Goal: Check status: Check status

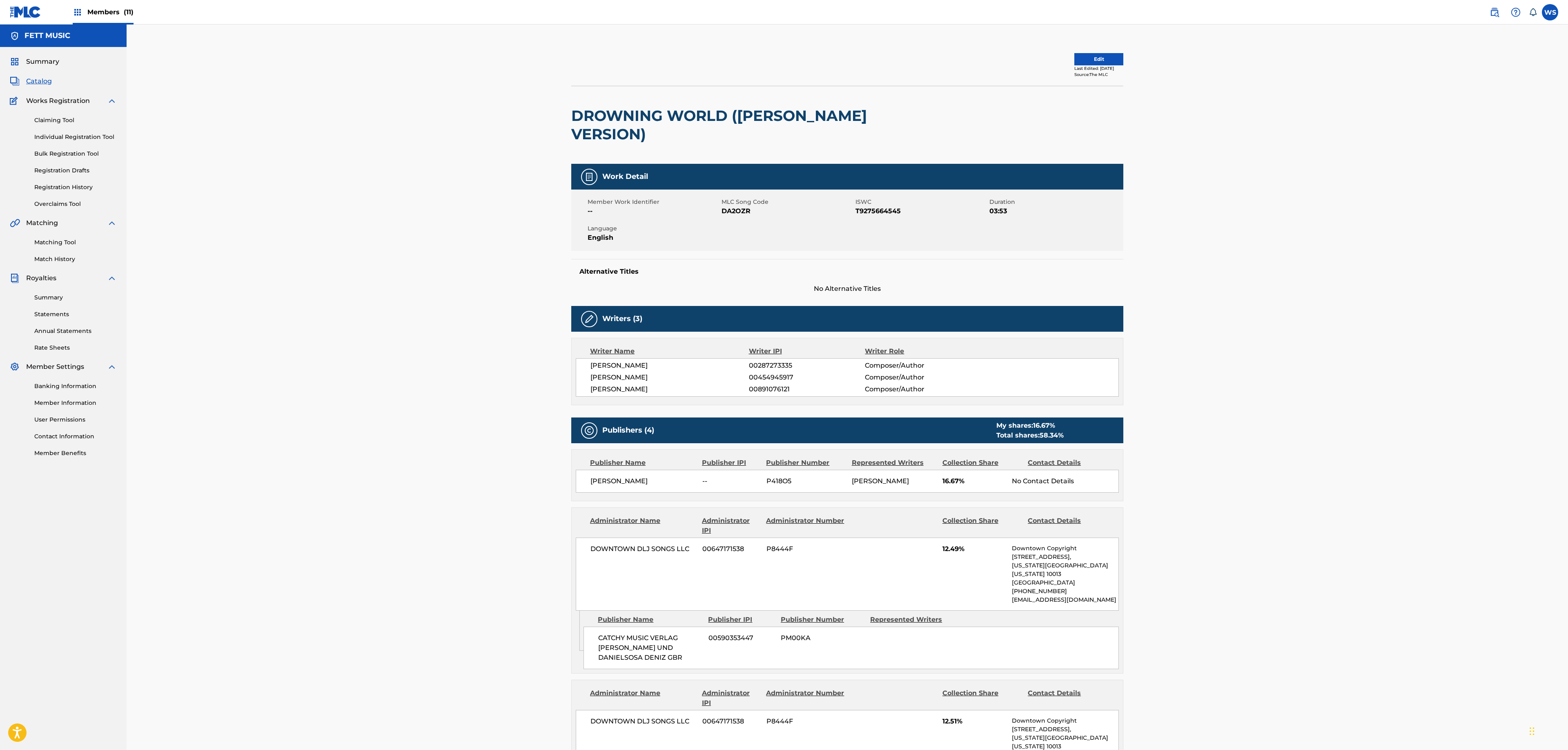
click at [93, 35] on div "FETT MUSIC" at bounding box center [63, 35] width 127 height 23
click at [110, 12] on span "Members (11)" at bounding box center [111, 12] width 46 height 9
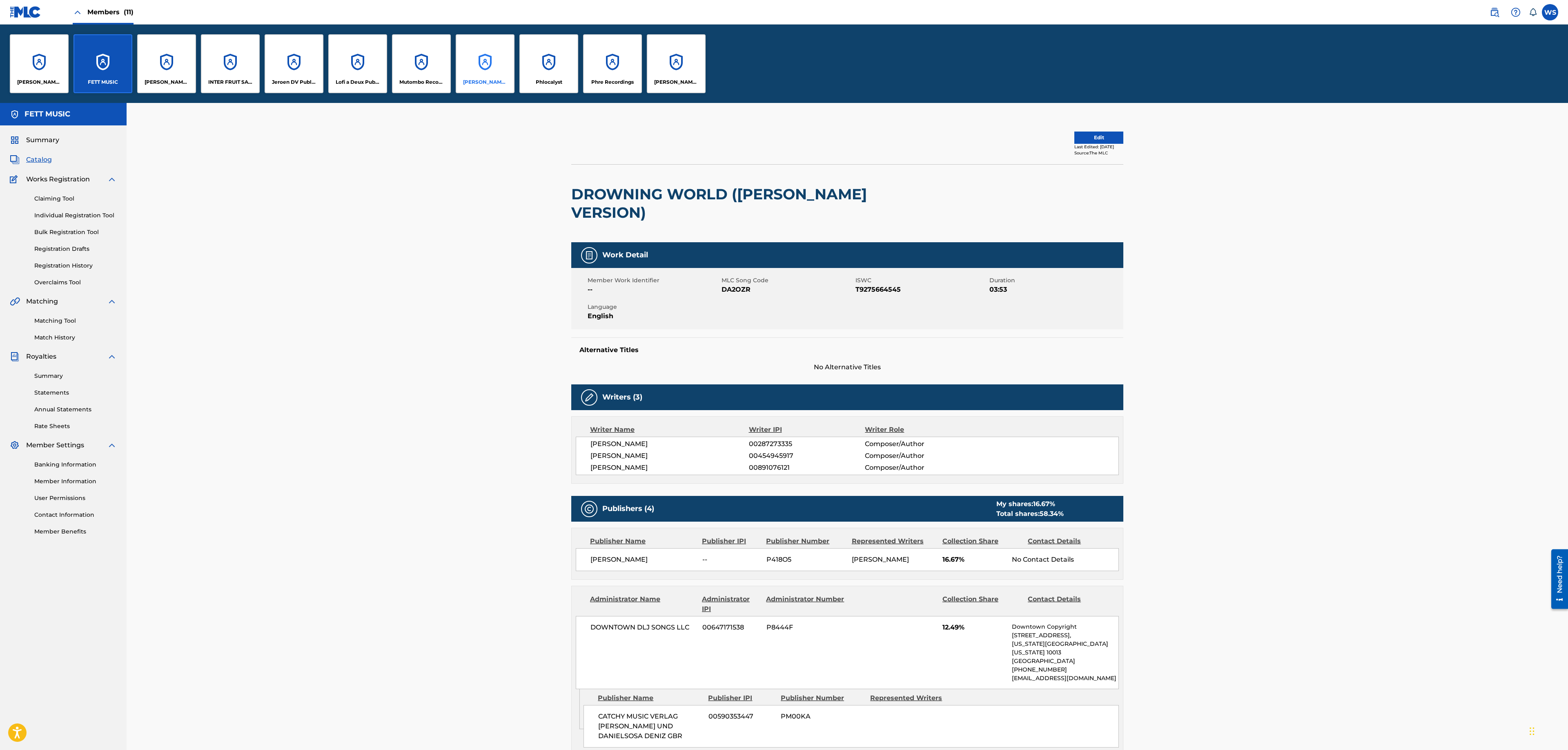
click at [505, 59] on div "[PERSON_NAME] for [PERSON_NAME]" at bounding box center [485, 63] width 59 height 59
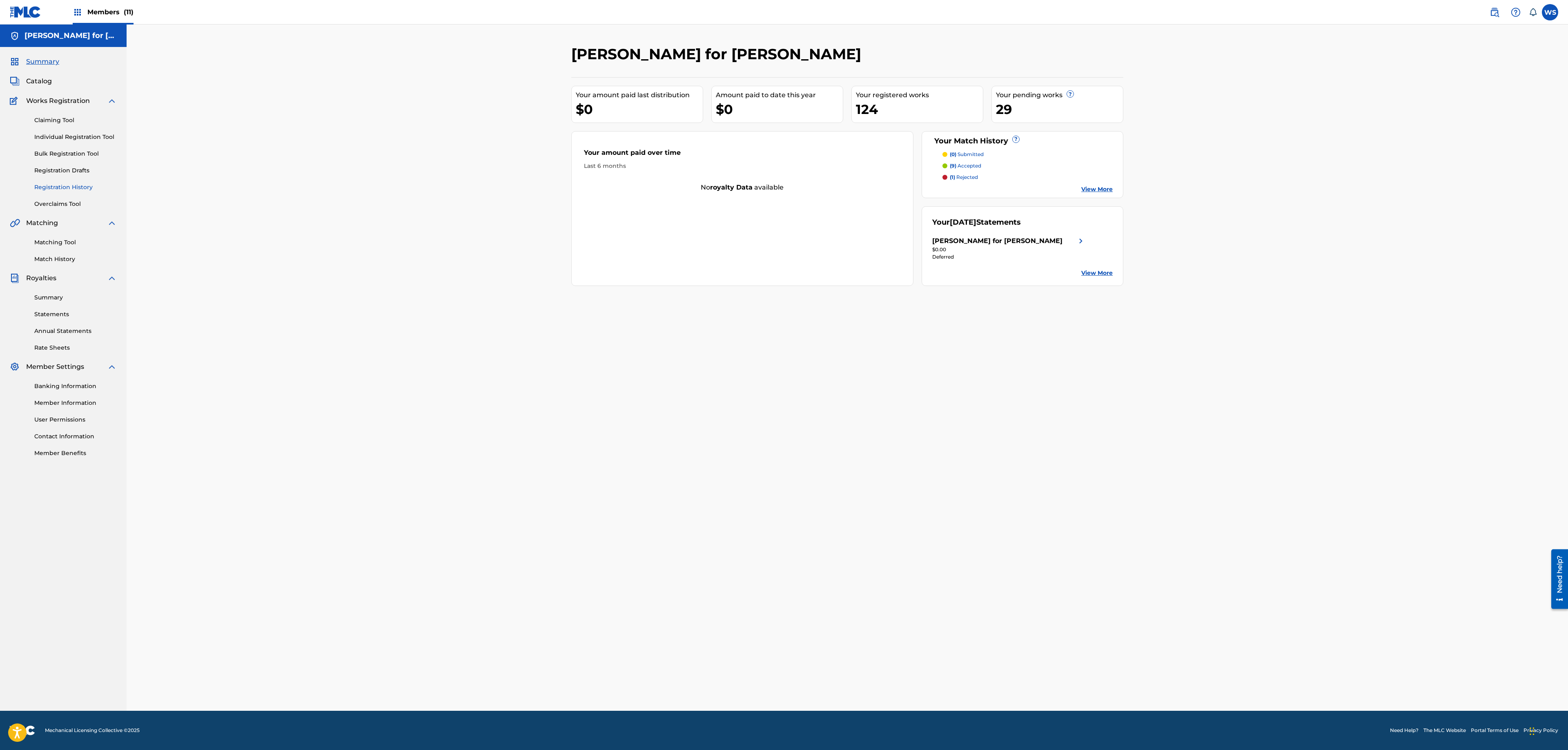
click at [59, 184] on link "Registration History" at bounding box center [75, 188] width 83 height 9
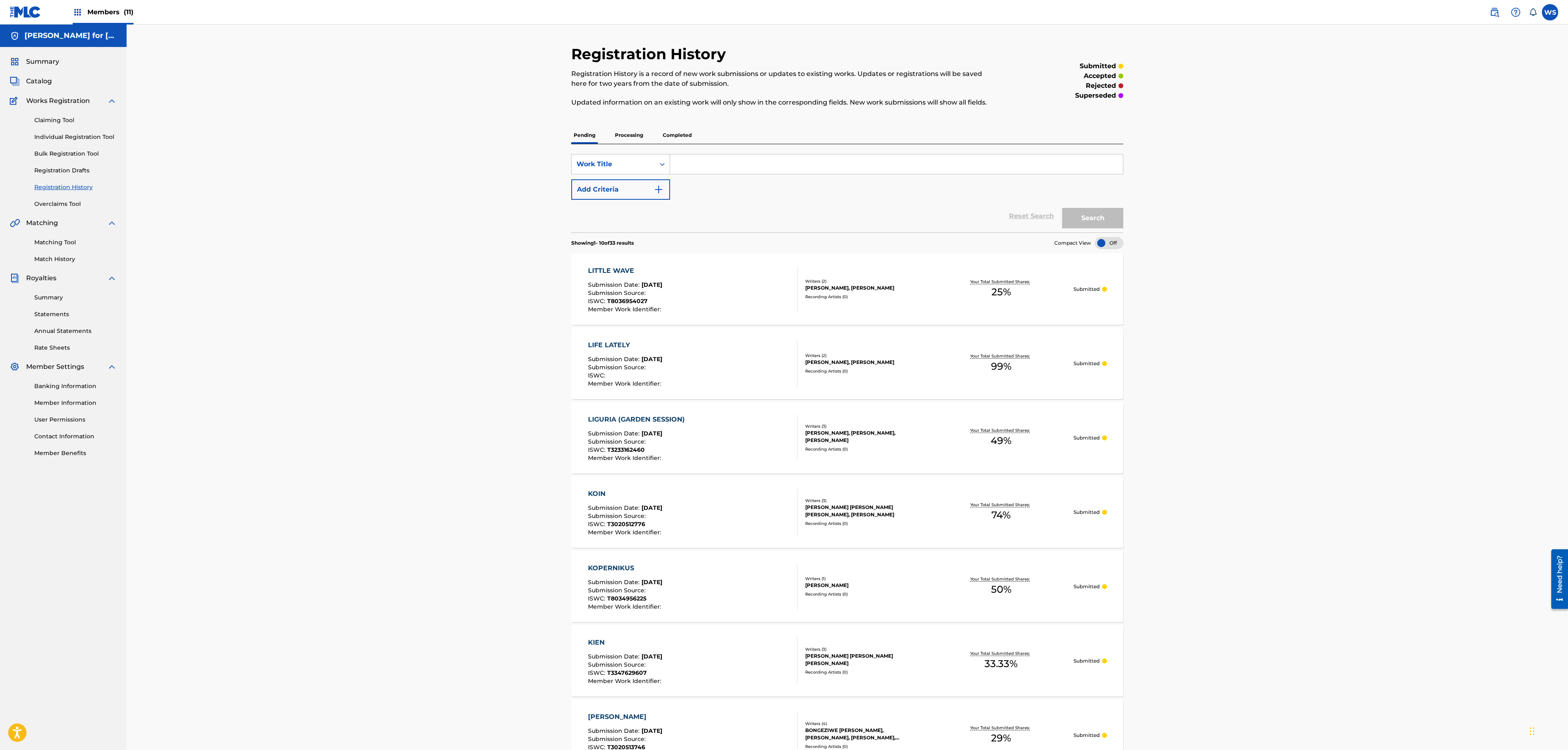
click at [834, 289] on div "[PERSON_NAME], [PERSON_NAME]" at bounding box center [867, 288] width 124 height 7
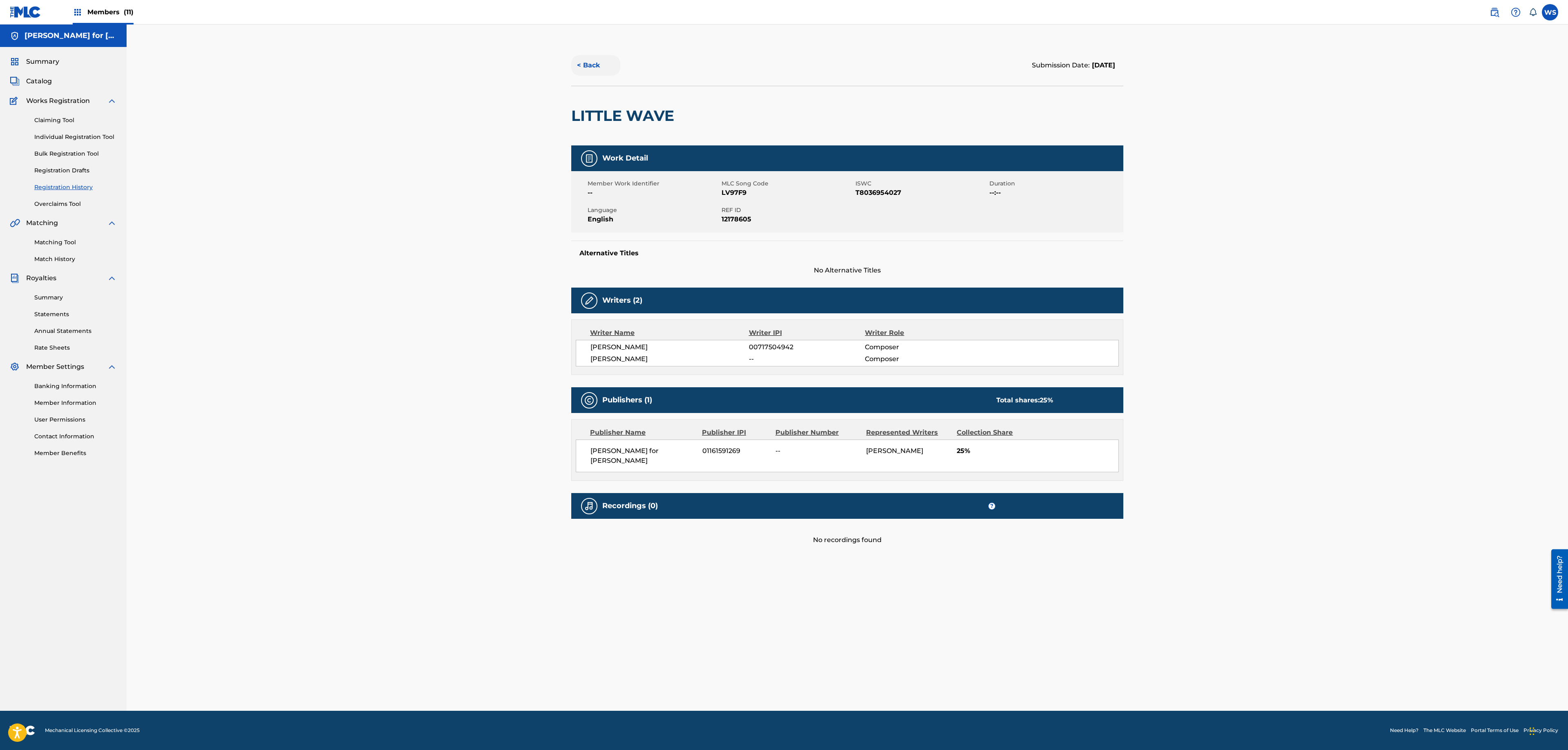
click at [587, 70] on button "< Back" at bounding box center [595, 66] width 49 height 21
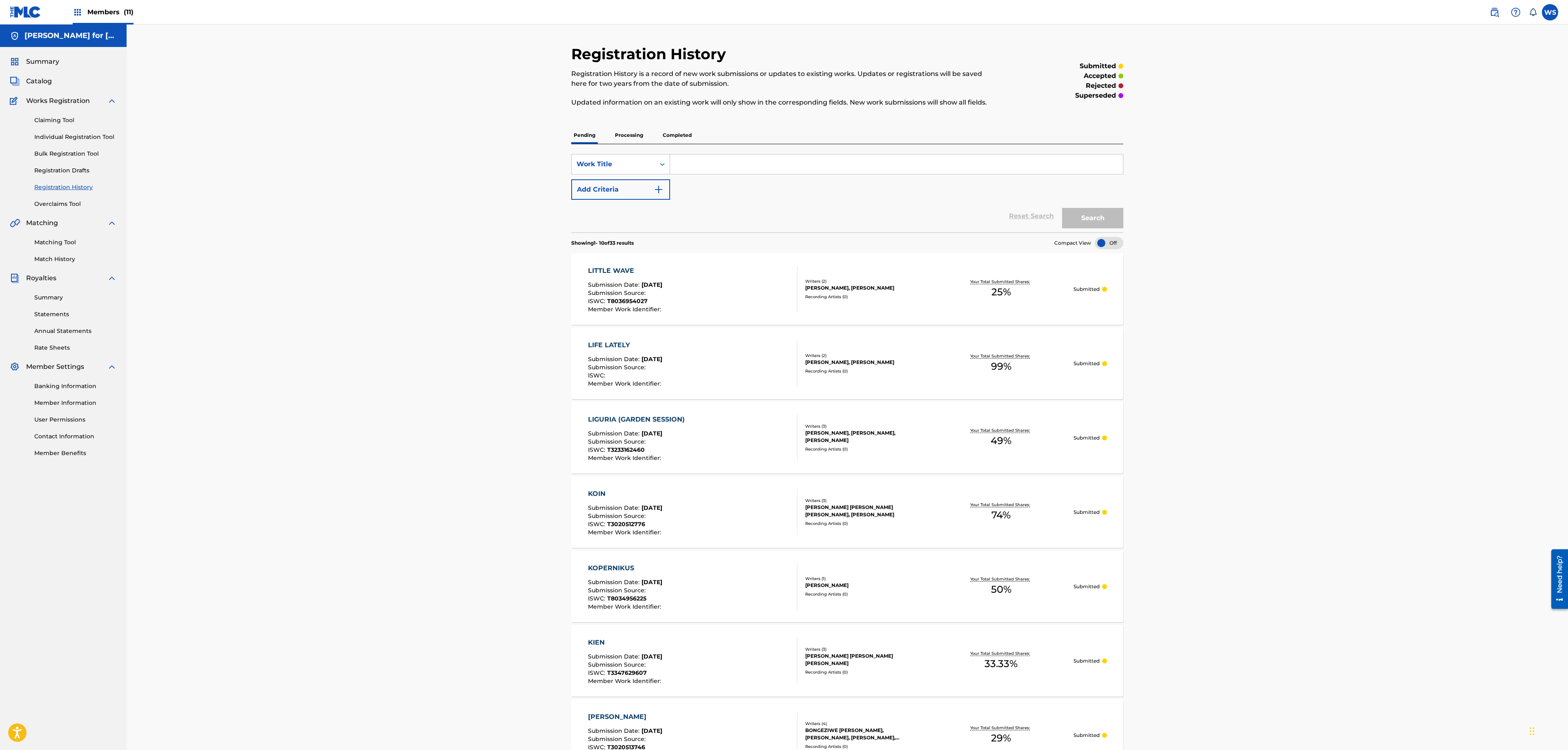
click at [703, 160] on input "Search Form" at bounding box center [897, 164] width 453 height 19
click at [875, 266] on div "LITTLE WAVE Submission Date : Sep 23, 2025 Submission Source : ISWC : T80369540…" at bounding box center [847, 289] width 552 height 71
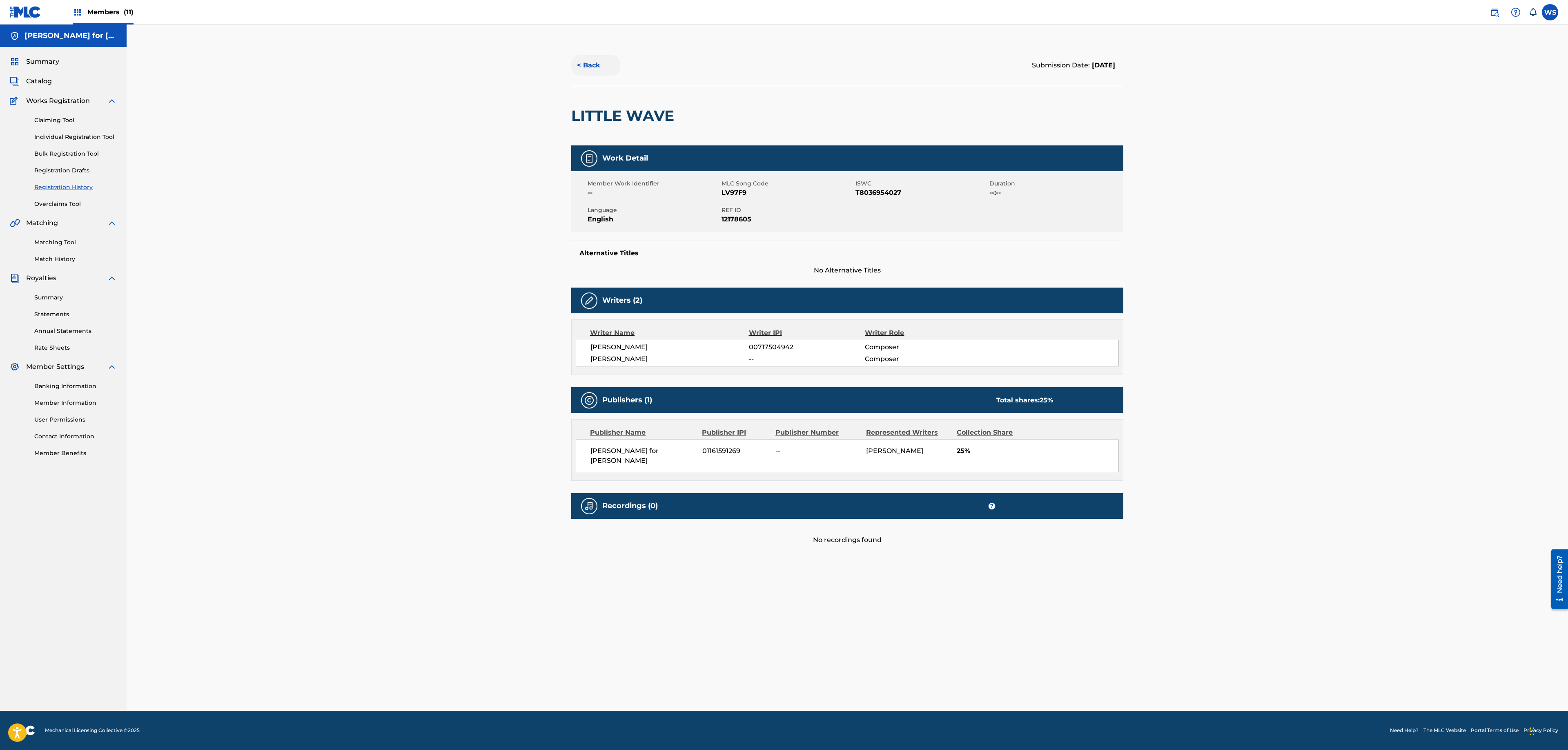
click at [592, 75] on div "< Back Submission Date: 23 September 2025" at bounding box center [847, 65] width 552 height 41
click at [589, 65] on button "< Back" at bounding box center [595, 66] width 49 height 21
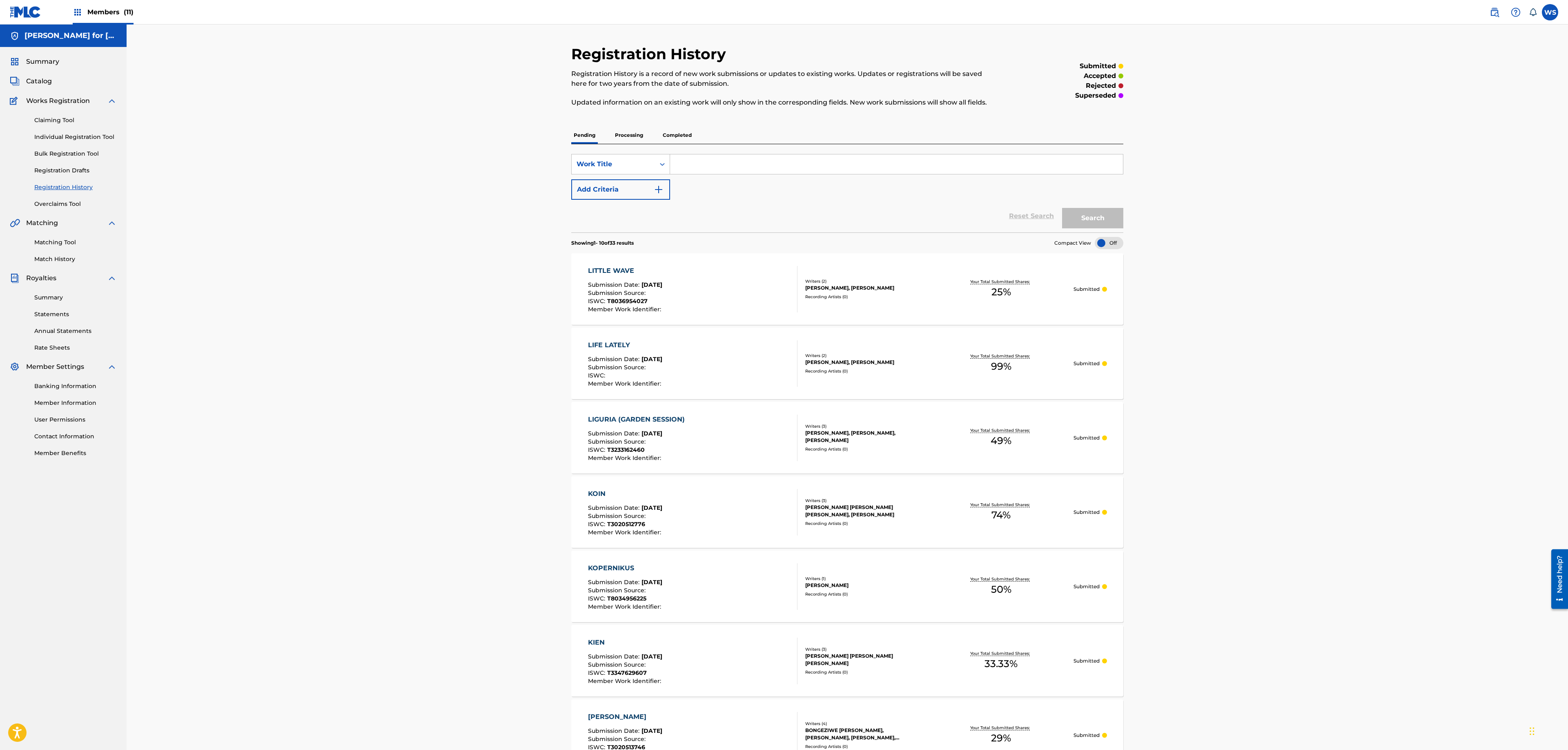
click at [872, 366] on div "[PERSON_NAME], [PERSON_NAME]" at bounding box center [867, 362] width 124 height 7
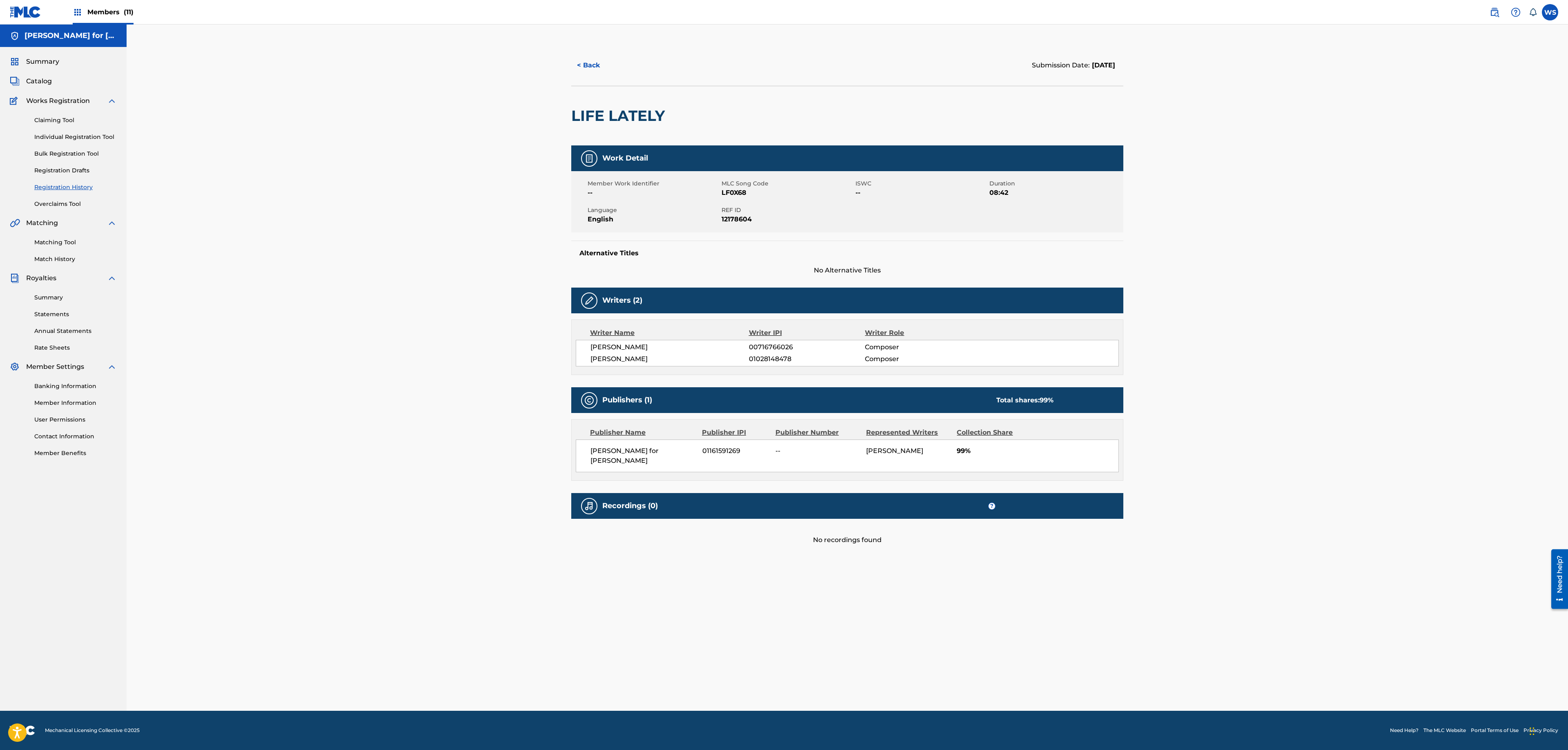
click at [587, 76] on div "< Back Submission Date: 23 September 2025" at bounding box center [847, 65] width 552 height 41
click at [592, 66] on button "< Back" at bounding box center [595, 66] width 49 height 21
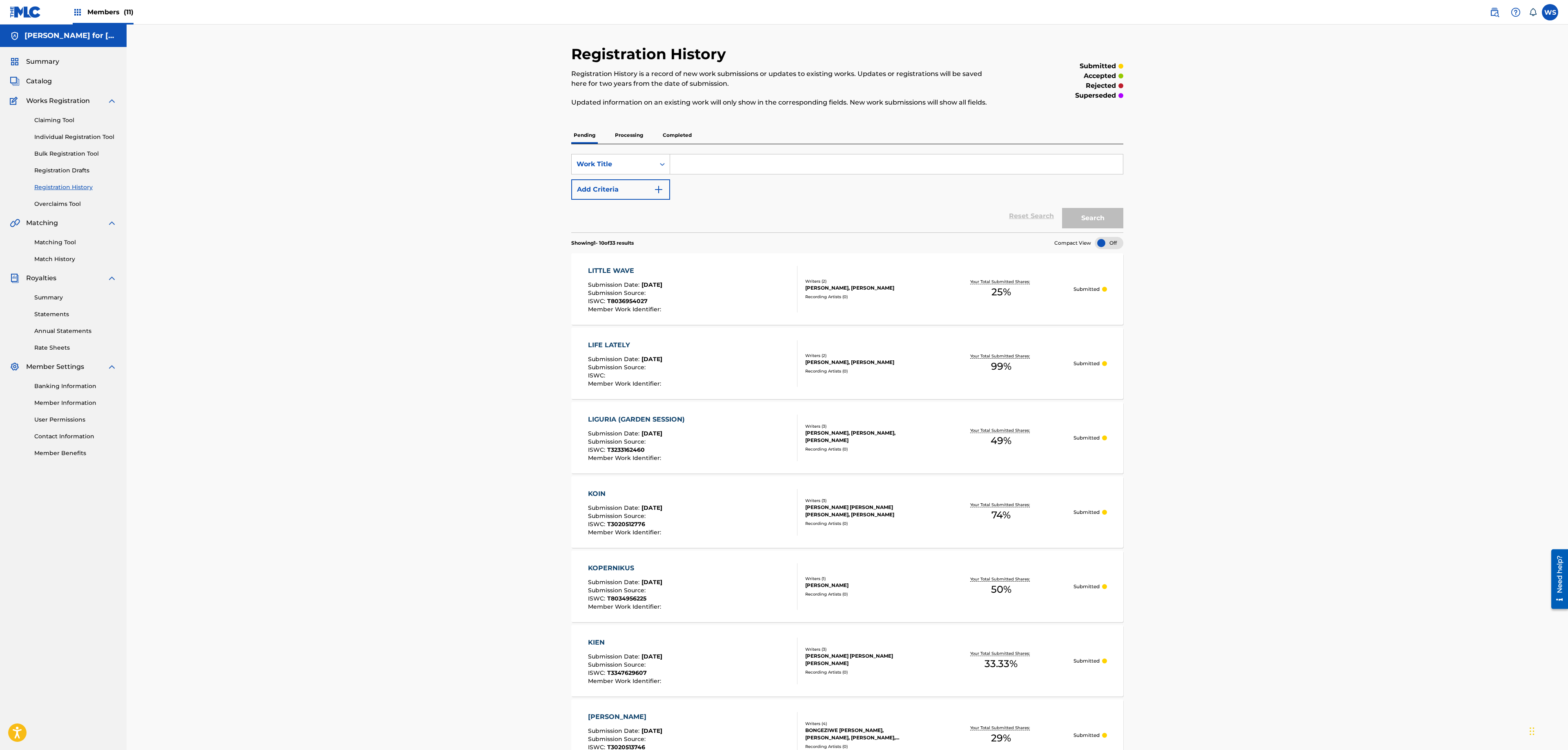
click at [774, 444] on div "LIGURIA (GARDEN SESSION) Submission Date : Sep 23, 2025 Submission Source : ISW…" at bounding box center [693, 438] width 210 height 46
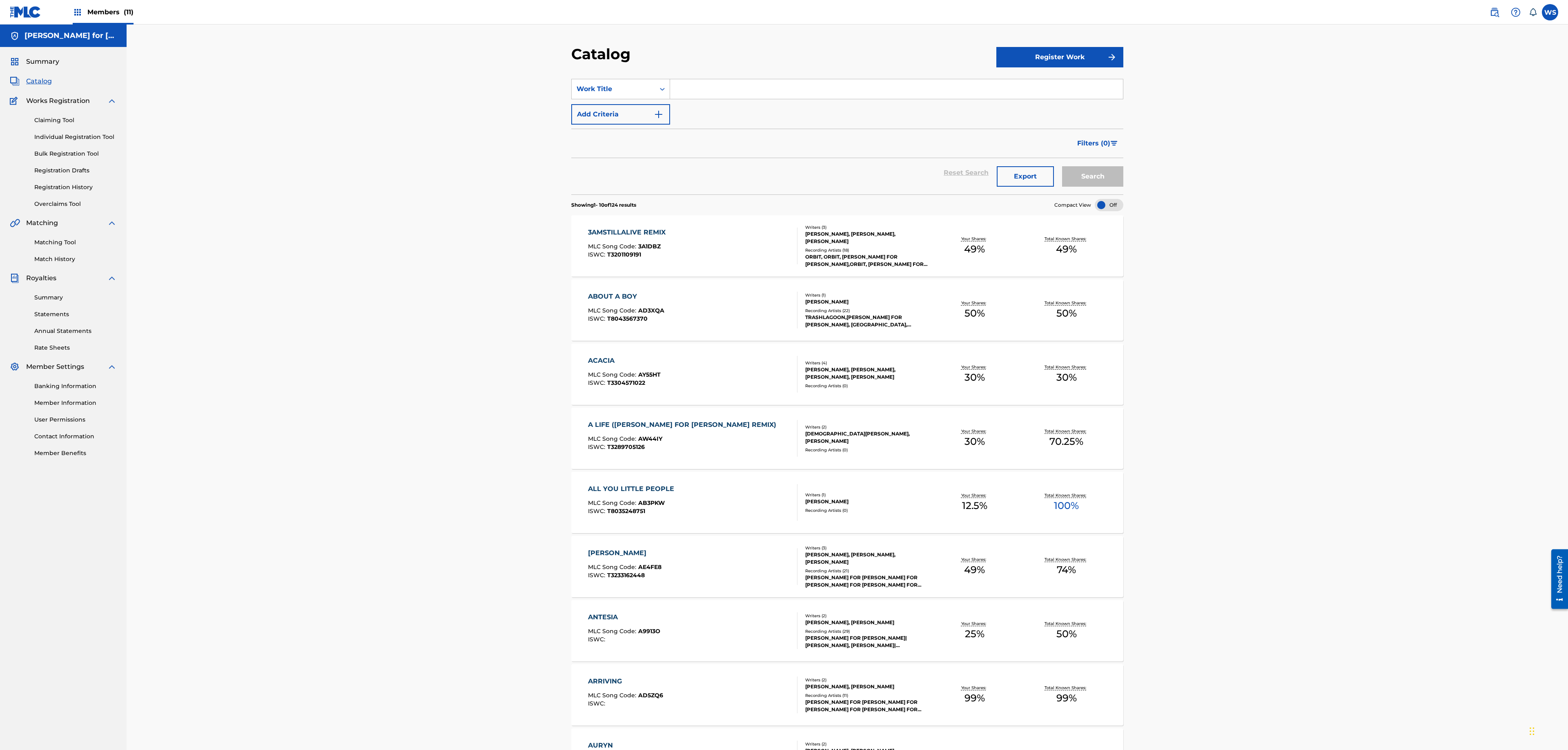
drag, startPoint x: 775, startPoint y: 88, endPoint x: 777, endPoint y: 83, distance: 5.4
click at [774, 88] on input "Search Form" at bounding box center [897, 89] width 453 height 19
type input "little wave"
click at [1062, 166] on button "Search" at bounding box center [1093, 177] width 61 height 21
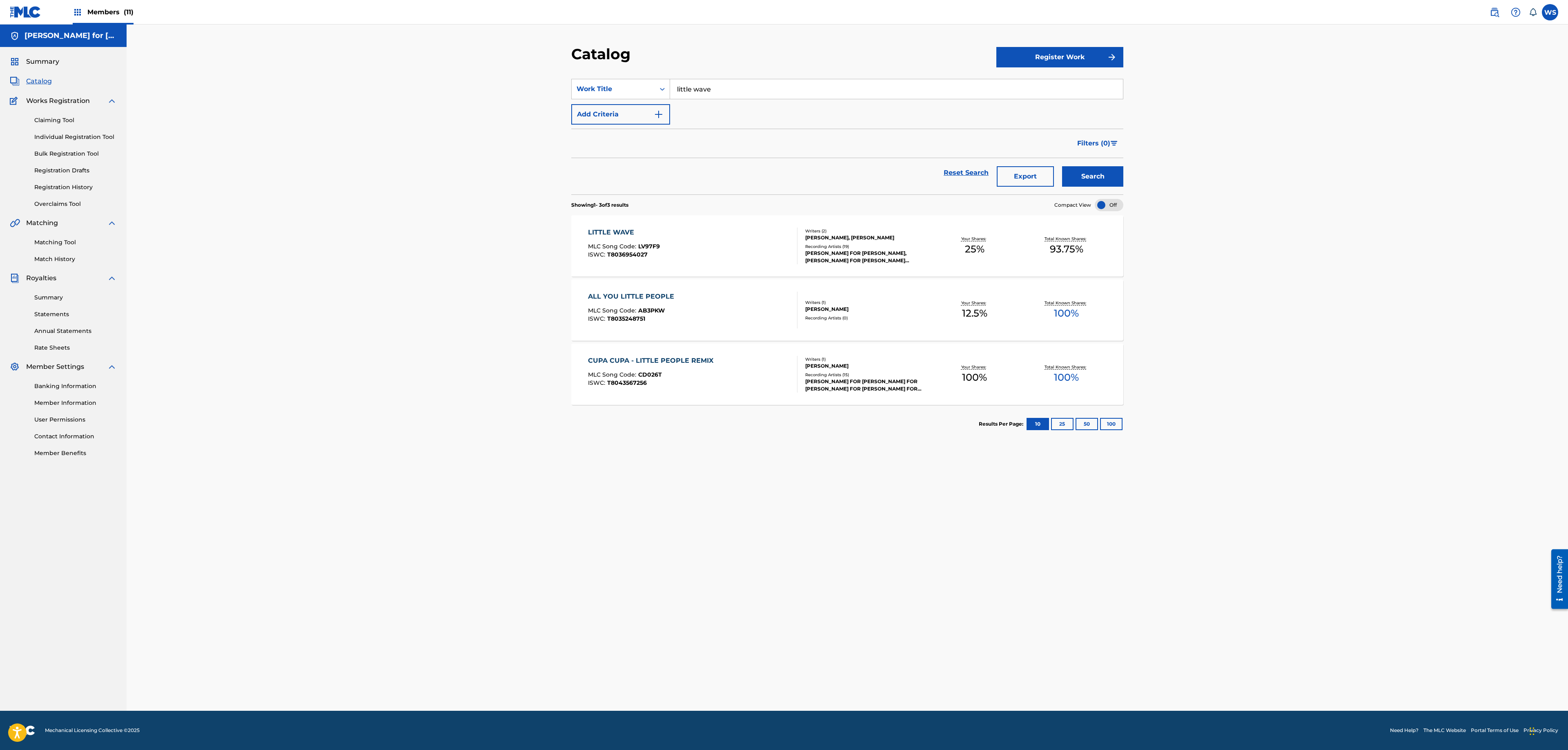
click at [698, 230] on div "LITTLE WAVE MLC Song Code : LV97F9 ISWC : T8036954027" at bounding box center [693, 246] width 210 height 37
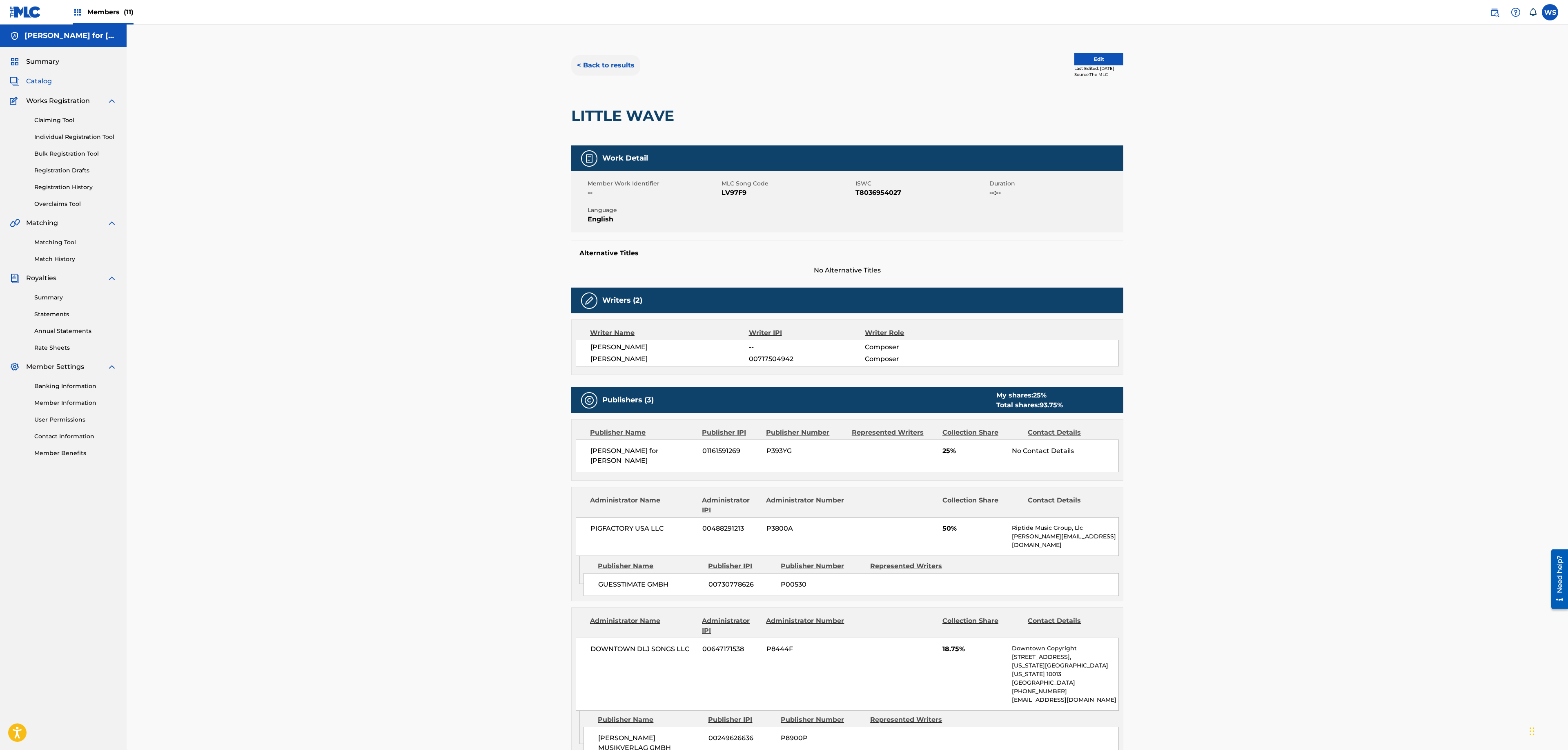
click at [598, 68] on button "< Back to results" at bounding box center [605, 66] width 69 height 21
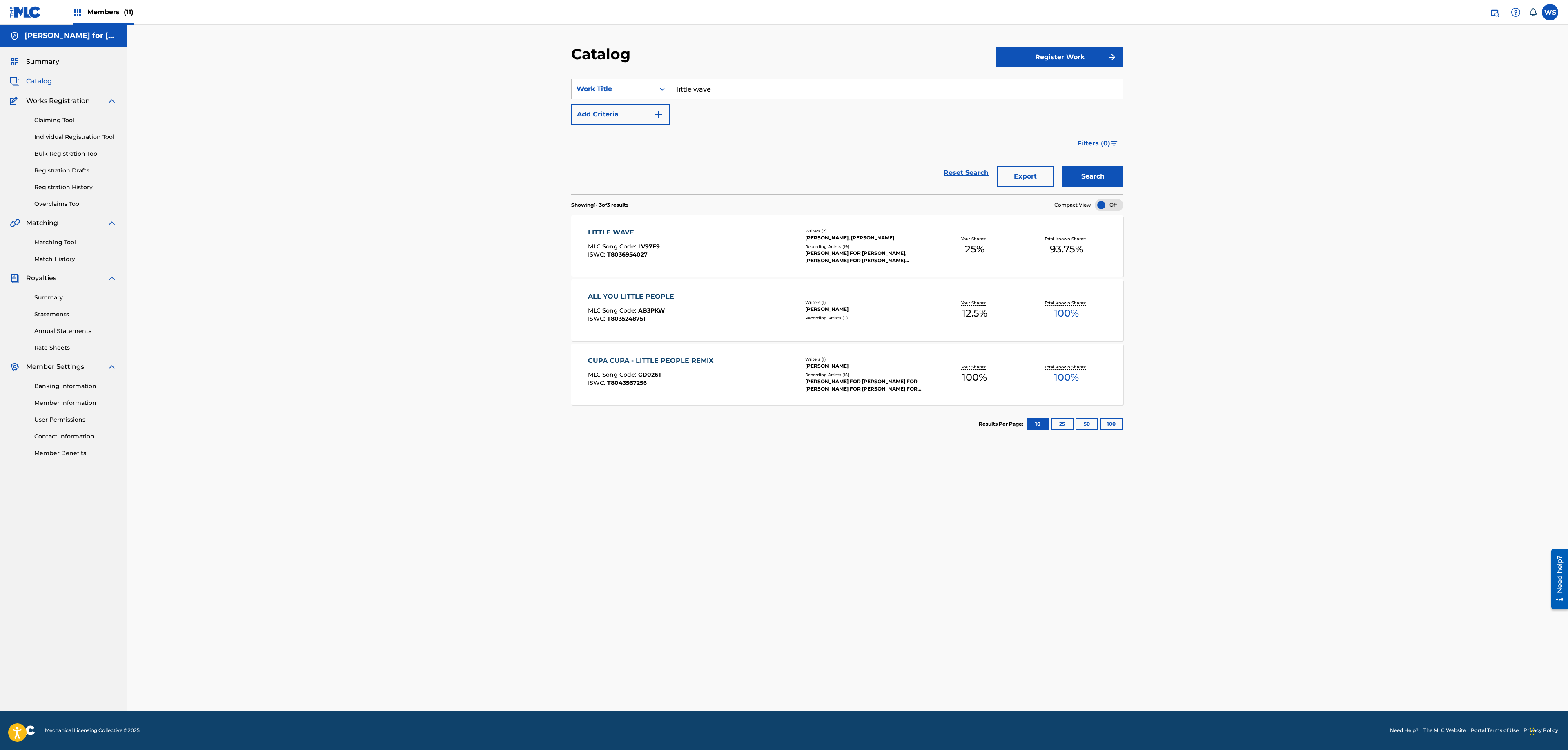
click at [723, 91] on input "little wave" at bounding box center [897, 89] width 453 height 19
click at [723, 89] on input "little wave" at bounding box center [897, 89] width 453 height 19
click at [723, 88] on input "little wave" at bounding box center [897, 89] width 453 height 19
type input "life lately"
click at [1062, 166] on button "Search" at bounding box center [1093, 177] width 61 height 21
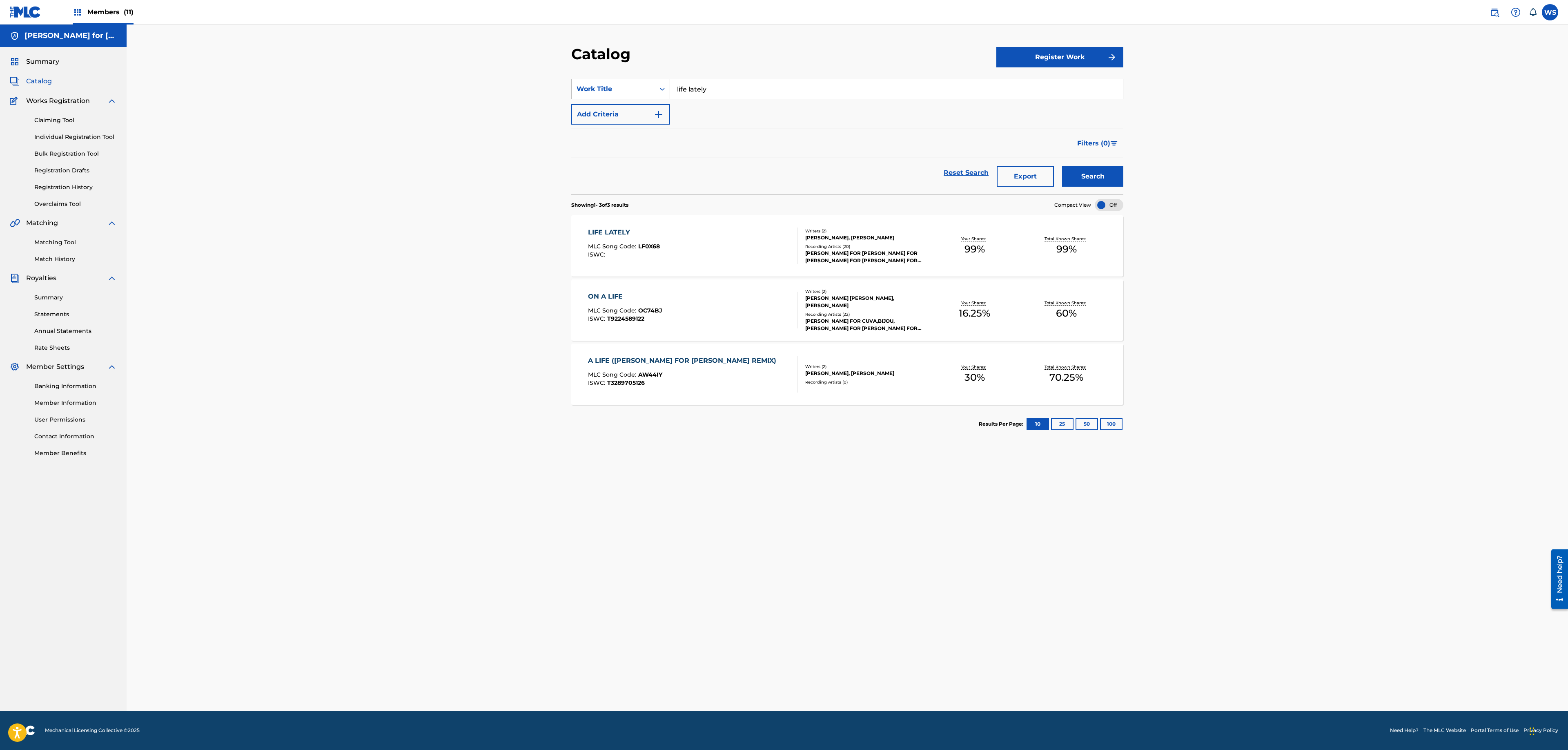
click at [878, 245] on div "Recording Artists ( 20 )" at bounding box center [867, 247] width 124 height 6
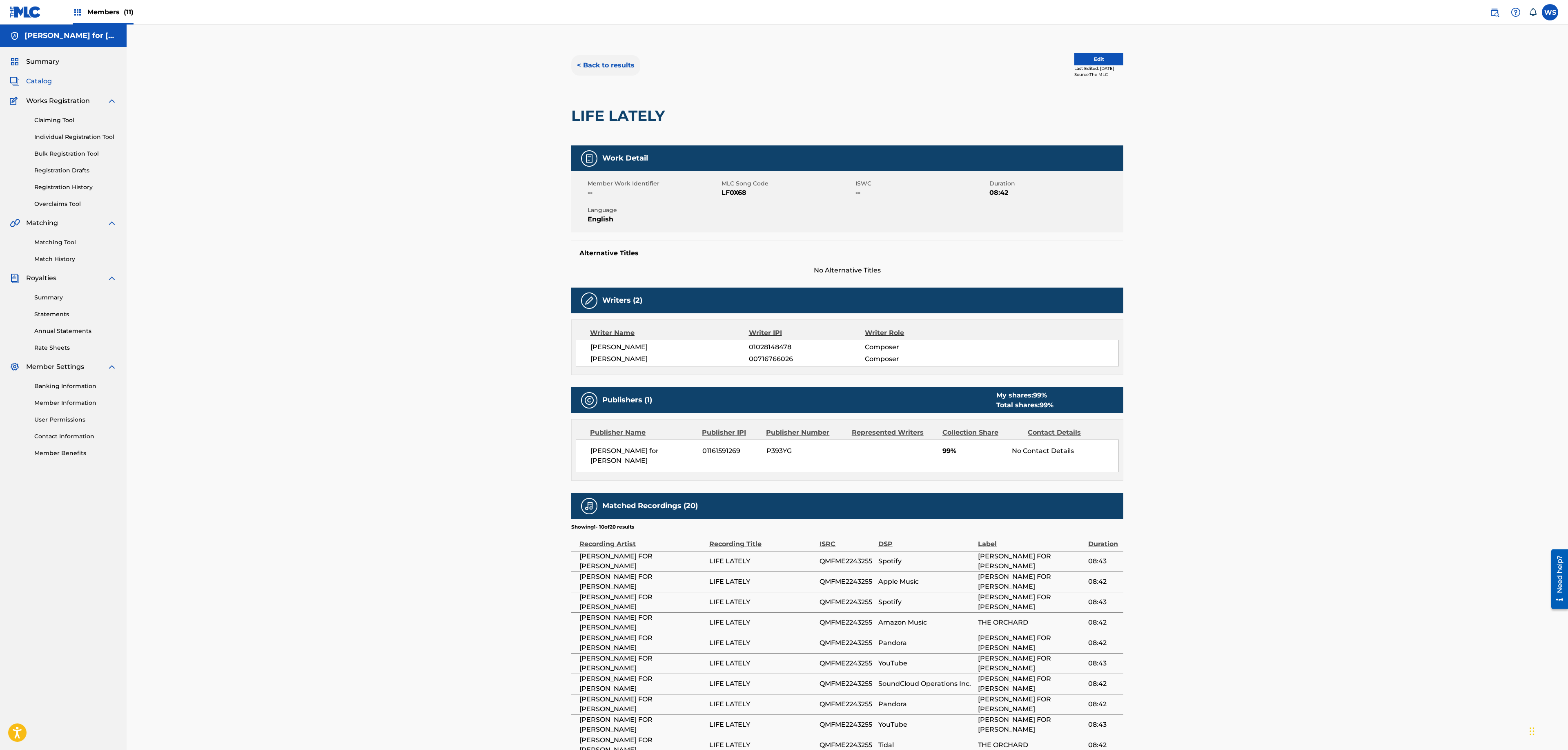
click at [597, 65] on button "< Back to results" at bounding box center [605, 66] width 69 height 21
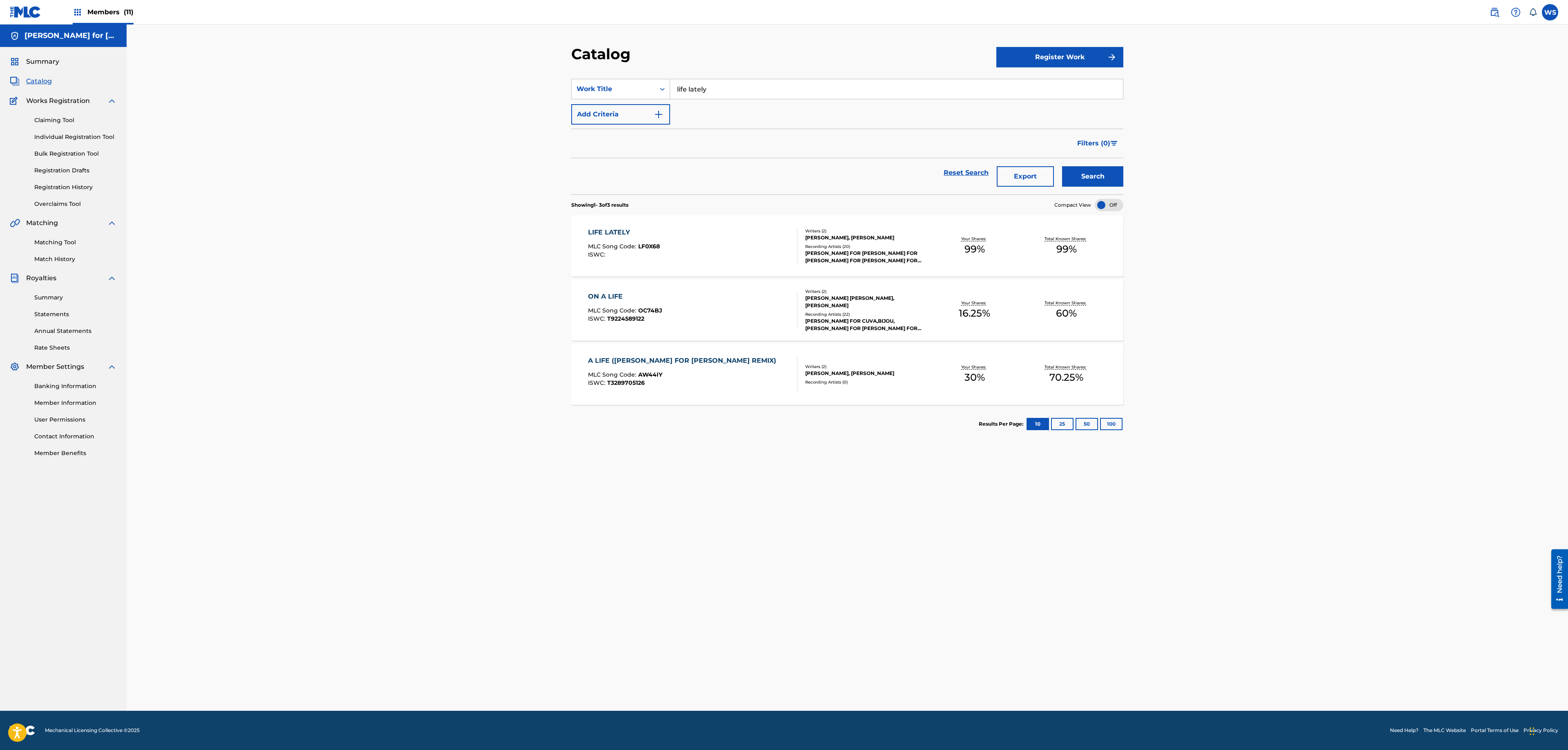
click at [774, 93] on input "life lately" at bounding box center [897, 89] width 453 height 19
click at [774, 91] on input "life lately" at bounding box center [897, 89] width 453 height 19
type input "liguaria"
click at [1062, 166] on button "Search" at bounding box center [1093, 177] width 61 height 21
